Goal: Transaction & Acquisition: Register for event/course

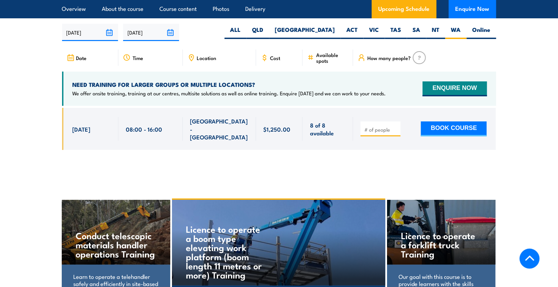
click at [388, 126] on input "number" at bounding box center [381, 129] width 34 height 7
type input "1"
click at [454, 123] on button "BOOK COURSE" at bounding box center [454, 128] width 66 height 15
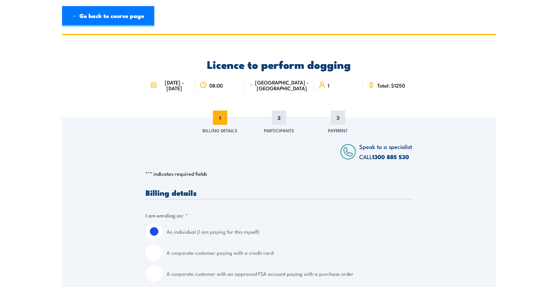
scroll to position [102, 0]
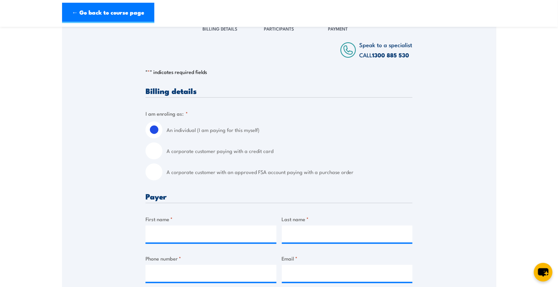
click at [155, 177] on input "A corporate customer with an approved FSA account paying with a purchase order" at bounding box center [154, 172] width 17 height 17
radio input "true"
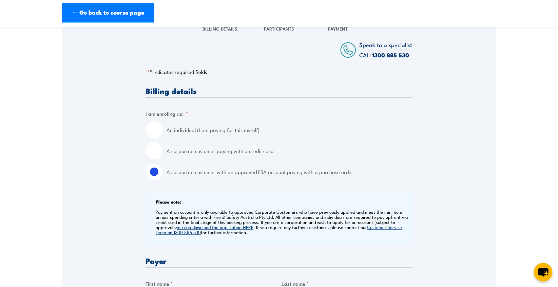
scroll to position [204, 0]
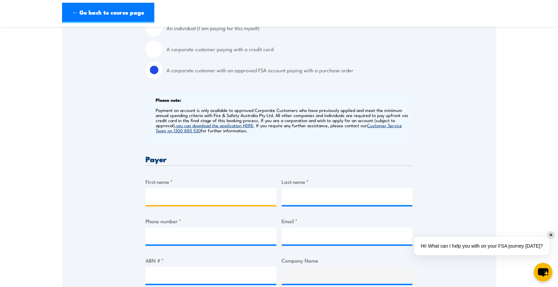
click at [217, 200] on input "First name *" at bounding box center [211, 196] width 131 height 17
type input "Stacey"
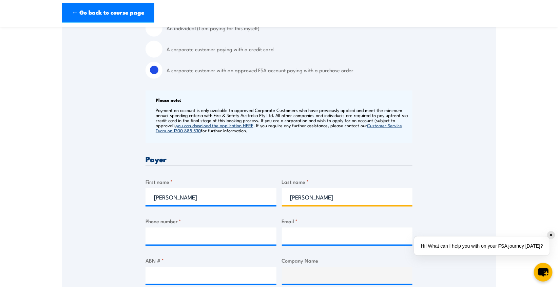
type input "Roberts"
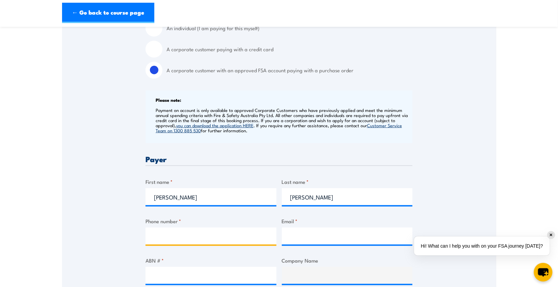
click at [201, 241] on input "Phone number *" at bounding box center [211, 236] width 131 height 17
click at [167, 242] on input "0499807 177" at bounding box center [211, 236] width 131 height 17
type input "0499 807 177"
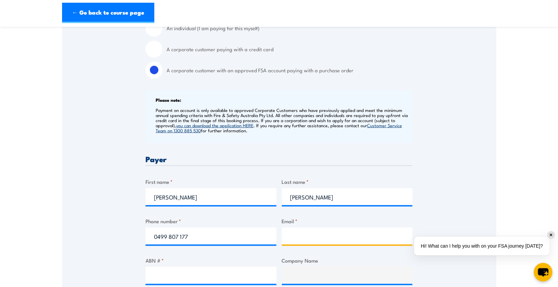
click at [307, 239] on input "Email *" at bounding box center [347, 236] width 131 height 17
click at [340, 244] on input "Email *" at bounding box center [347, 236] width 131 height 17
paste input "sfminetrainingdepartment@bhp.com"
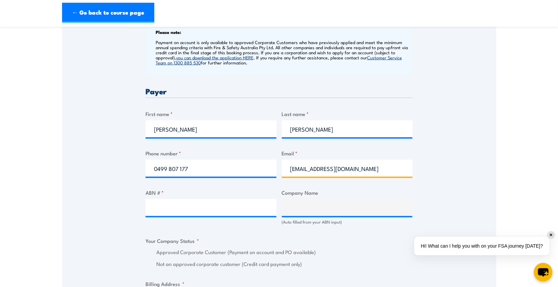
click at [291, 175] on input "sfminetrainingdepartment@bhp.com" at bounding box center [347, 168] width 131 height 17
click at [407, 173] on input "sfminetrainingdepartment@bhp.com" at bounding box center [347, 168] width 131 height 17
type input "sfminetrainingdepartment@bhp.com"
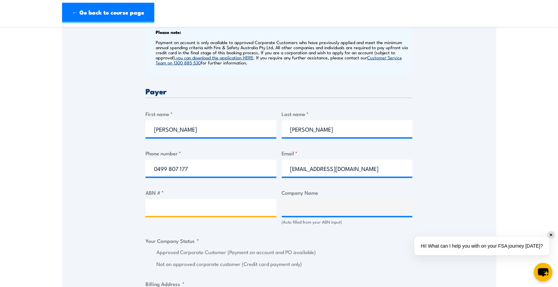
click at [169, 216] on input "ABN # *" at bounding box center [211, 207] width 131 height 17
type input "46008700981"
type input "BHP IRON ORE PTY LTD"
radio input "true"
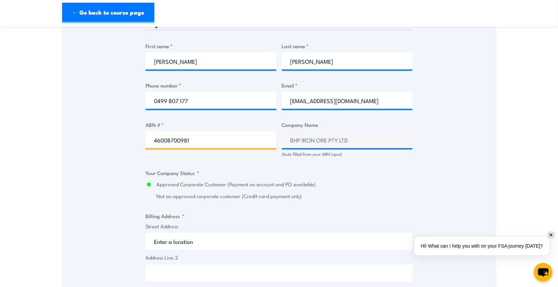
scroll to position [373, 0]
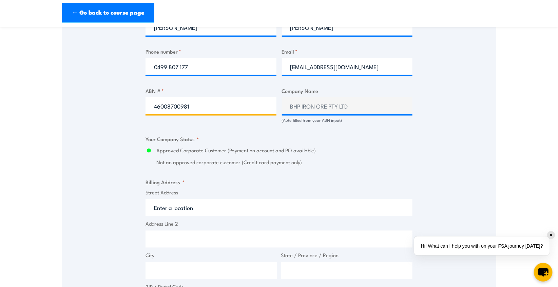
type input "46008700981"
click at [251, 216] on input "Street Address" at bounding box center [279, 207] width 267 height 17
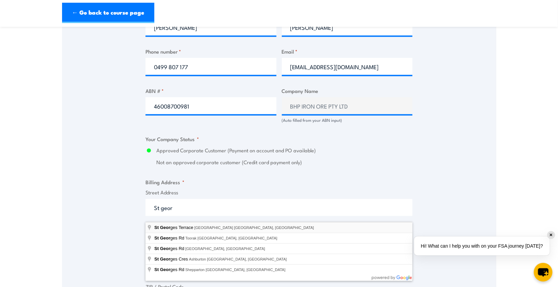
type input "St Georges Terrace, Perth WA, Australia"
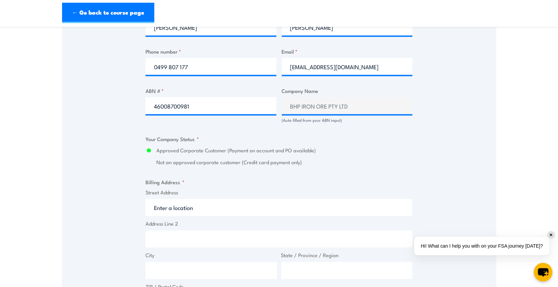
type input "St Georges Terrace"
type input "Perth"
type input "Western Australia"
type input "6000"
select select "Australia"
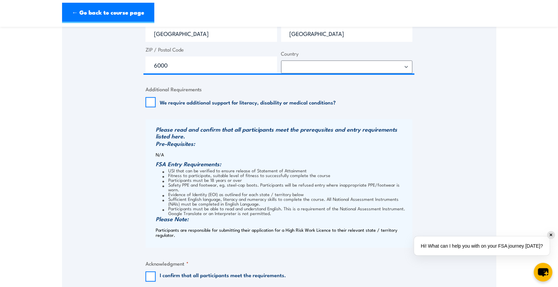
scroll to position [645, 0]
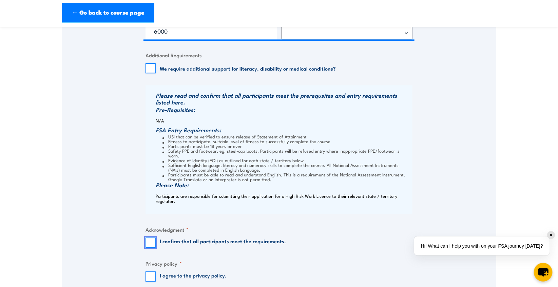
click at [153, 244] on input "I confirm that all participants meet the requirements." at bounding box center [151, 243] width 10 height 10
checkbox input "true"
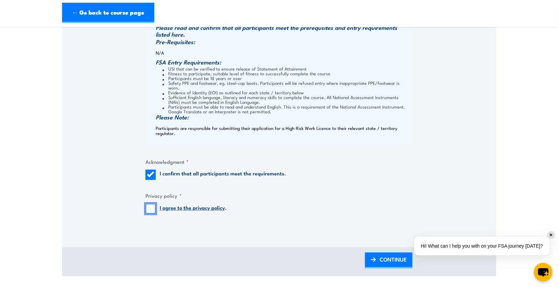
click at [152, 211] on input "I agree to the privacy policy ." at bounding box center [151, 209] width 10 height 10
checkbox input "true"
drag, startPoint x: 393, startPoint y: 261, endPoint x: 391, endPoint y: 248, distance: 12.7
click at [393, 260] on span "CONTINUE" at bounding box center [393, 259] width 27 height 18
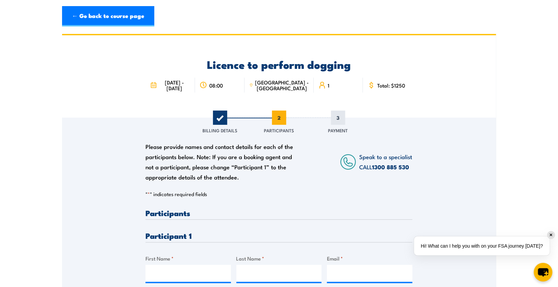
scroll to position [0, 0]
click at [230, 240] on h3 "Participant 1" at bounding box center [279, 236] width 267 height 8
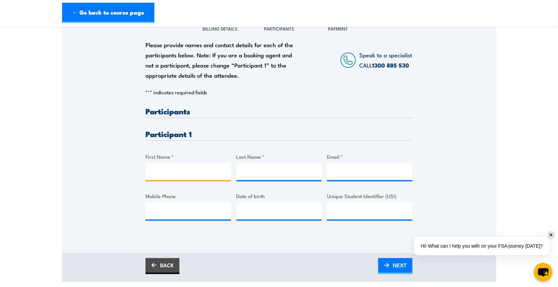
click at [199, 176] on input "First Name *" at bounding box center [189, 171] width 86 height 17
type input "Jamie-Lee"
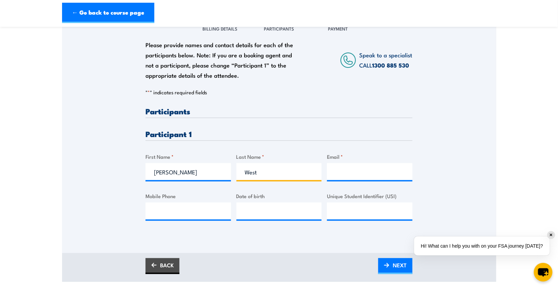
type input "West"
click at [352, 178] on input "Email *" at bounding box center [370, 171] width 86 height 17
paste input "jamielee.west@bhp.com"
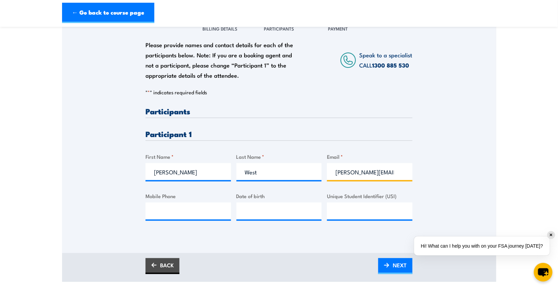
scroll to position [0, 3]
type input "jamielee.west@bhp.com"
click at [189, 219] on input "Mobile Phone" at bounding box center [189, 211] width 86 height 17
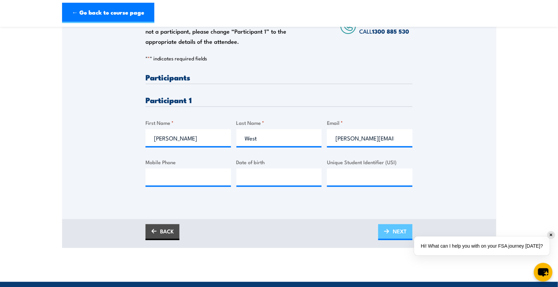
click at [397, 236] on span "NEXT" at bounding box center [400, 231] width 14 height 18
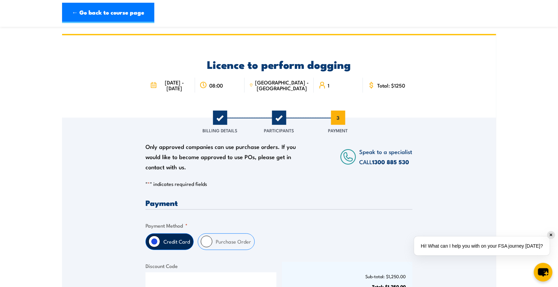
scroll to position [68, 0]
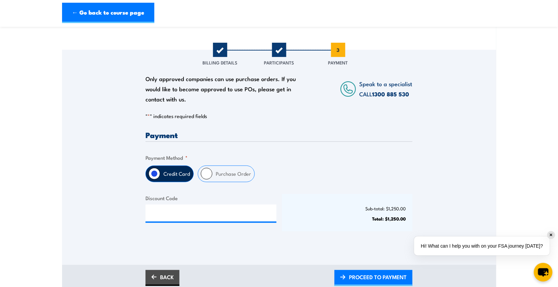
click at [203, 180] on input "Purchase Order" at bounding box center [207, 174] width 12 height 12
radio input "true"
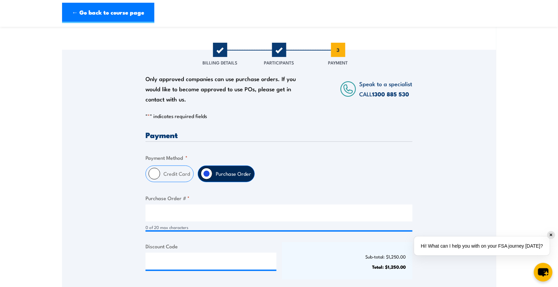
scroll to position [102, 0]
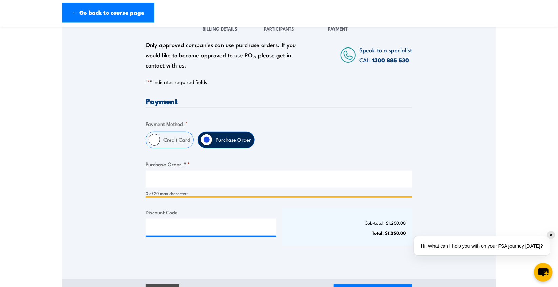
click at [197, 183] on input "Purchase Order # *" at bounding box center [279, 179] width 267 height 17
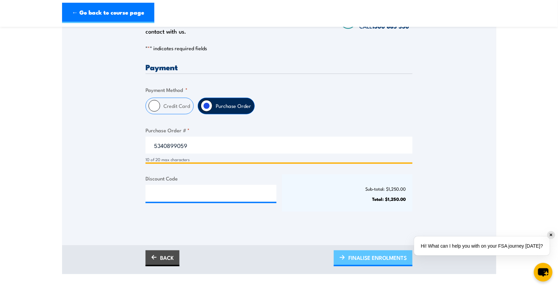
type input "5340899059"
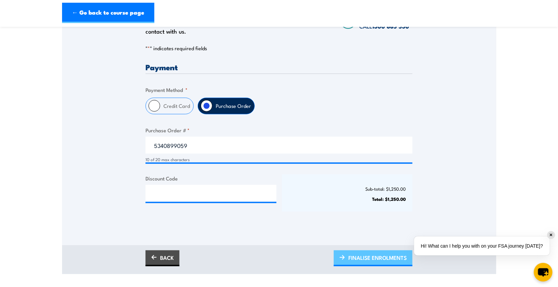
drag, startPoint x: 363, startPoint y: 264, endPoint x: 362, endPoint y: 258, distance: 5.6
click at [364, 264] on span "FINALISE ENROLMENTS" at bounding box center [378, 258] width 58 height 18
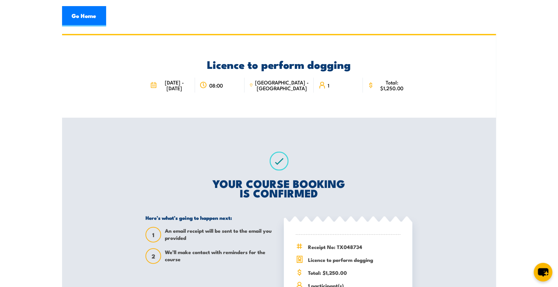
scroll to position [34, 0]
